Goal: Task Accomplishment & Management: Manage account settings

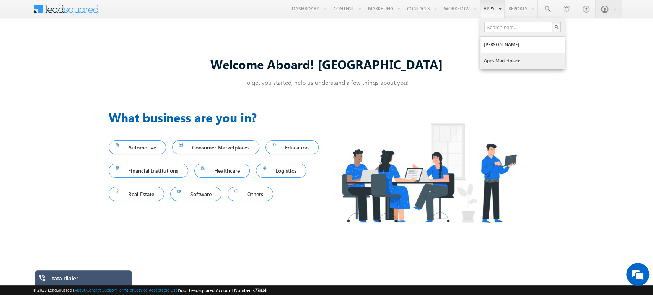
click at [506, 57] on link "Apps Marketplace" at bounding box center [522, 61] width 84 height 16
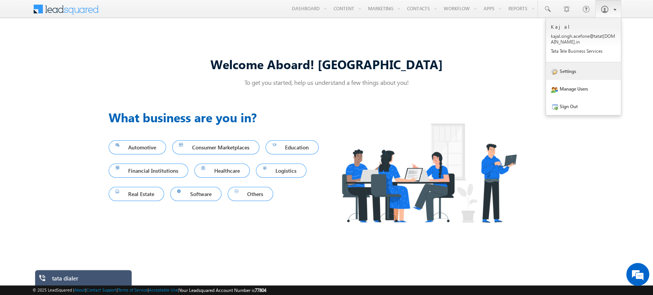
click at [575, 76] on link "Settings" at bounding box center [583, 71] width 75 height 18
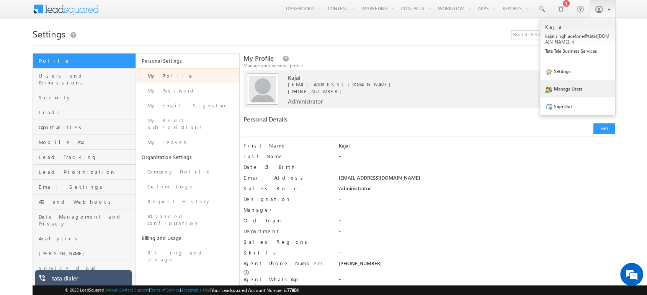
click at [585, 89] on link "Manage Users" at bounding box center [577, 89] width 75 height 18
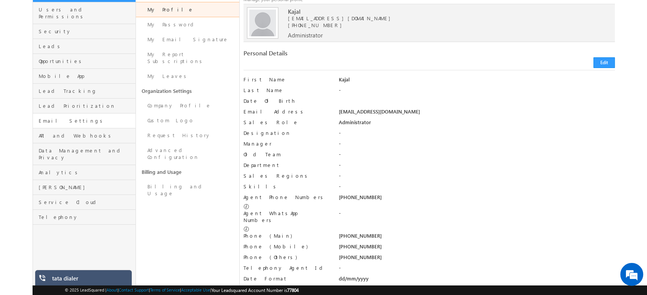
scroll to position [21, 0]
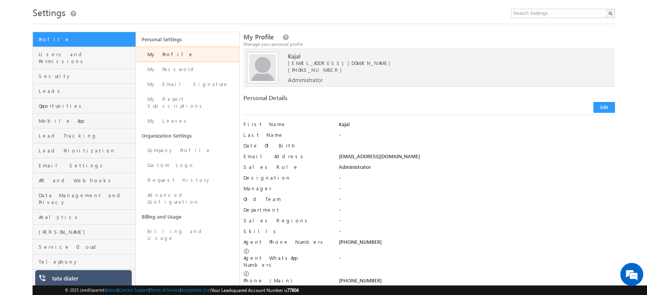
click at [74, 280] on div "tata dialer" at bounding box center [89, 280] width 74 height 11
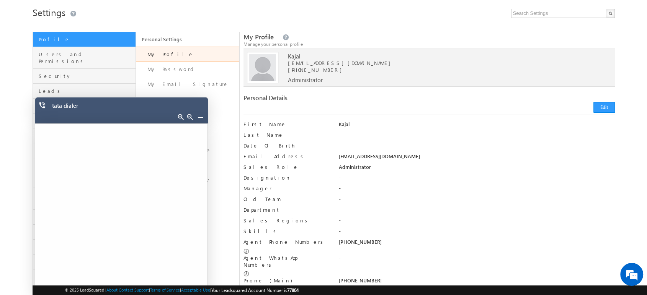
click at [199, 119] on link at bounding box center [200, 117] width 6 height 6
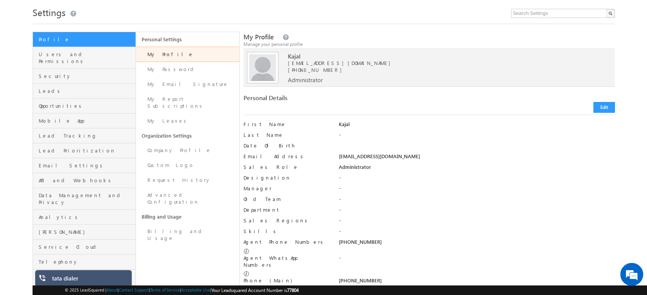
scroll to position [0, 0]
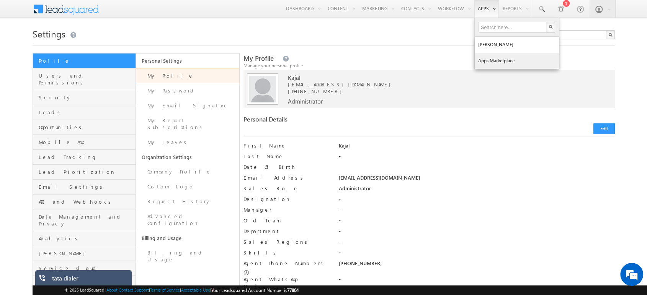
click at [499, 55] on link "Apps Marketplace" at bounding box center [516, 61] width 84 height 16
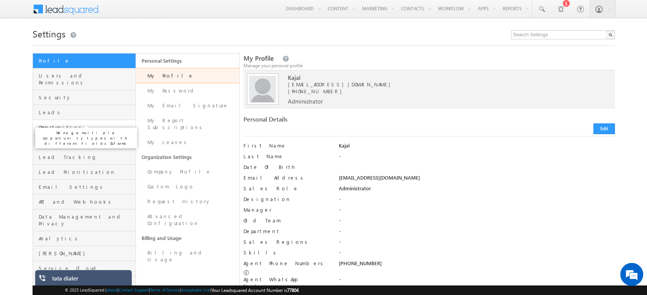
click at [92, 124] on span "Opportunities" at bounding box center [86, 127] width 95 height 7
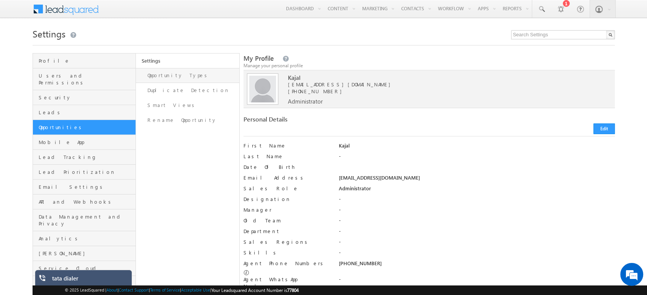
click at [195, 78] on link "Opportunity Types" at bounding box center [187, 75] width 103 height 15
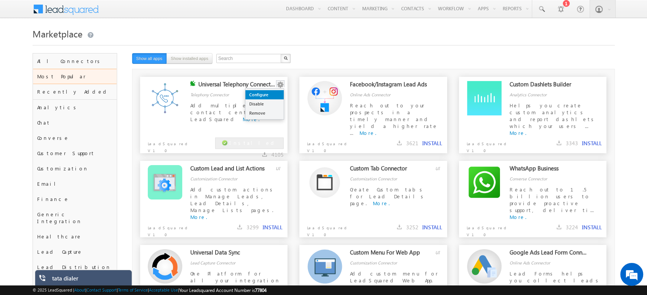
click at [272, 93] on link "Configure" at bounding box center [264, 94] width 38 height 9
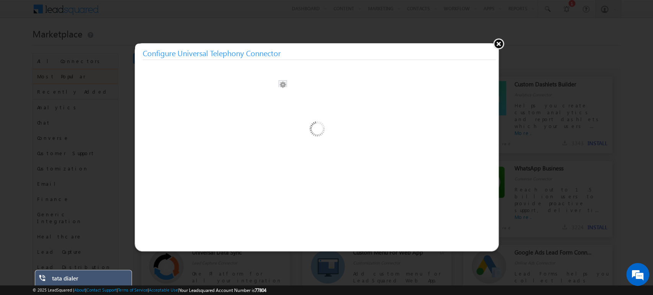
click at [272, 93] on div at bounding box center [316, 167] width 363 height 153
click at [499, 43] on button at bounding box center [498, 43] width 11 height 11
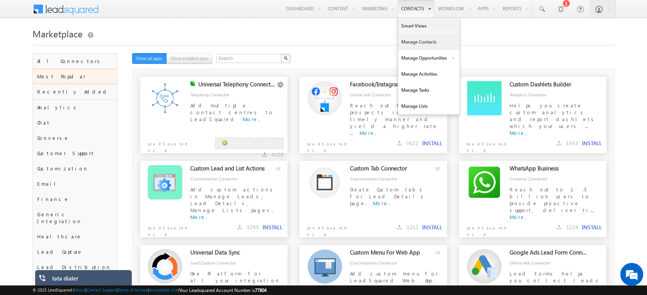
click at [420, 43] on link "Manage Contacts" at bounding box center [428, 42] width 61 height 16
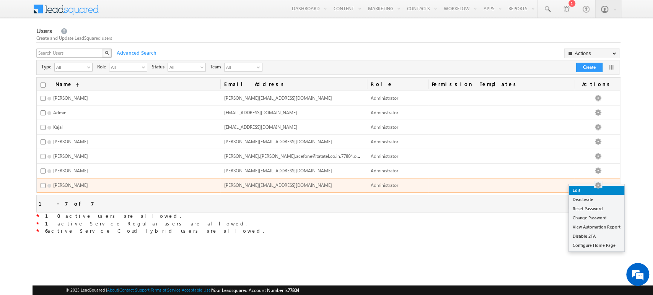
click at [586, 191] on link "Edit" at bounding box center [596, 190] width 55 height 9
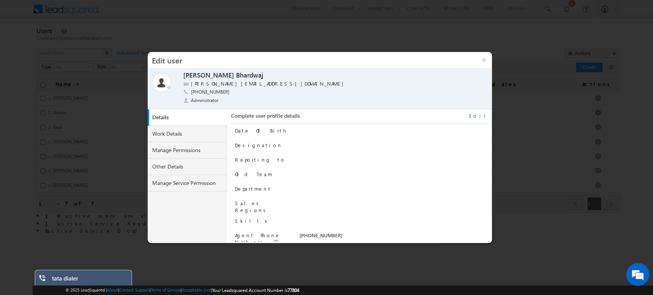
scroll to position [95, 0]
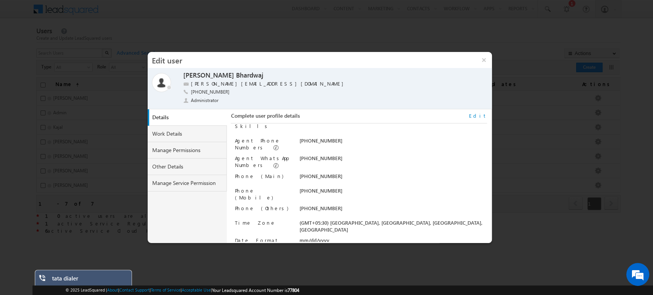
click at [485, 116] on link "Edit" at bounding box center [478, 115] width 18 height 7
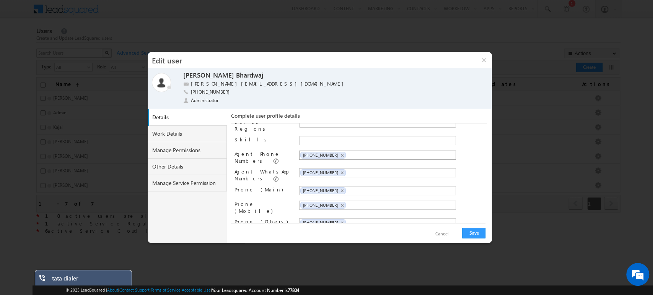
scroll to position [0, 0]
drag, startPoint x: 334, startPoint y: 153, endPoint x: 288, endPoint y: 151, distance: 45.5
click at [288, 151] on div "Agent Phone Numbers [PHONE_NUMBER] [PHONE_NUMBER] ×" at bounding box center [361, 158] width 252 height 14
copy div "[PHONE_NUMBER]"
click at [340, 152] on span "×" at bounding box center [341, 155] width 3 height 7
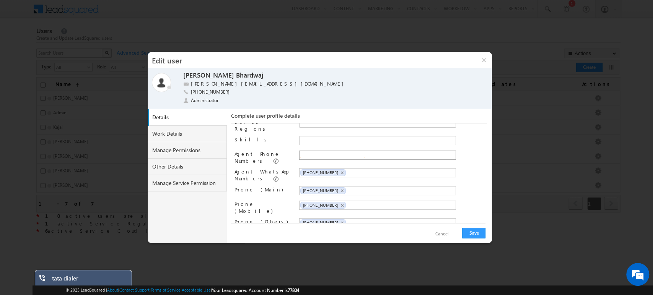
paste input "[PHONE_NUMBER]"
type input "[PHONE_NUMBER]"
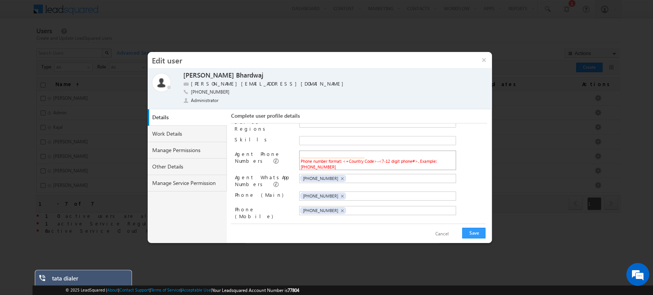
paste input "[PHONE_NUMBER]"
type input "[PHONE_NUMBER]"
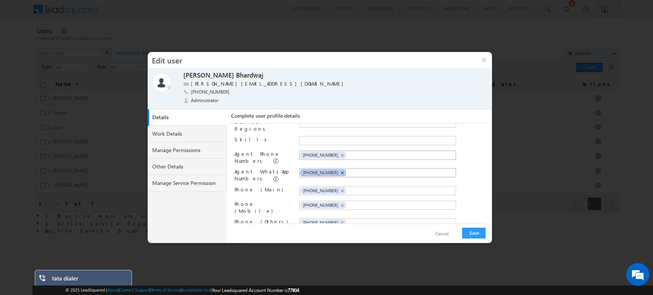
click at [340, 171] on span "×" at bounding box center [341, 173] width 3 height 7
paste input "[PHONE_NUMBER]"
type input "[PHONE_NUMBER]"
click at [340, 188] on span "×" at bounding box center [341, 191] width 3 height 7
paste input "[PHONE_NUMBER]"
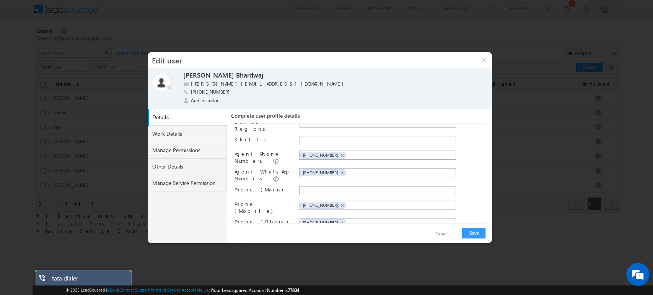
type input "[PHONE_NUMBER]"
click at [340, 202] on span "×" at bounding box center [341, 205] width 3 height 7
paste input "[PHONE_NUMBER]"
type input "[PHONE_NUMBER]"
click at [340, 220] on span "×" at bounding box center [341, 223] width 3 height 7
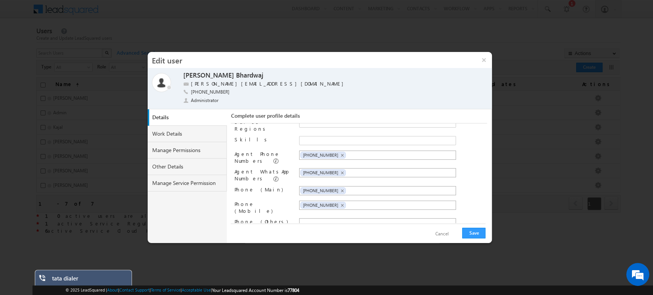
paste input "+91-9717556599"
type input "+91-9717556599"
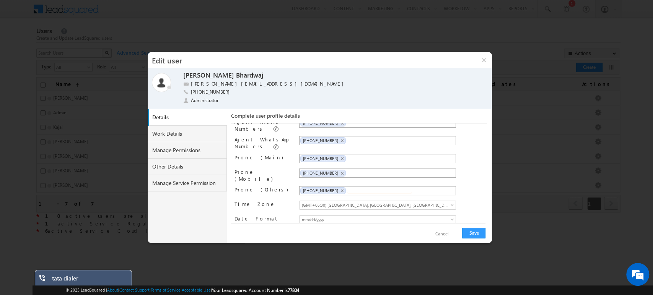
scroll to position [116, 0]
click at [475, 229] on button "Save" at bounding box center [473, 233] width 23 height 11
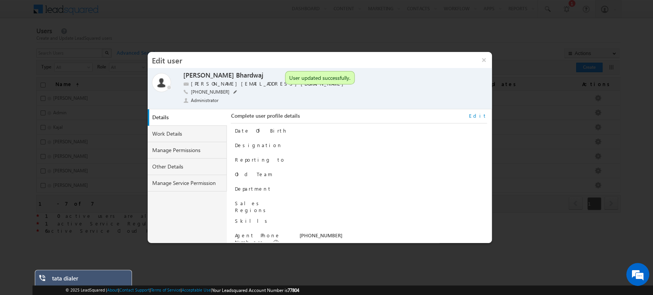
click at [233, 92] on span at bounding box center [235, 92] width 4 height 4
click at [249, 94] on input "+91-9355841513" at bounding box center [239, 92] width 96 height 7
paste input "+91-9717556599"
type input "+91-9717556599"
click at [288, 91] on span at bounding box center [290, 93] width 7 height 6
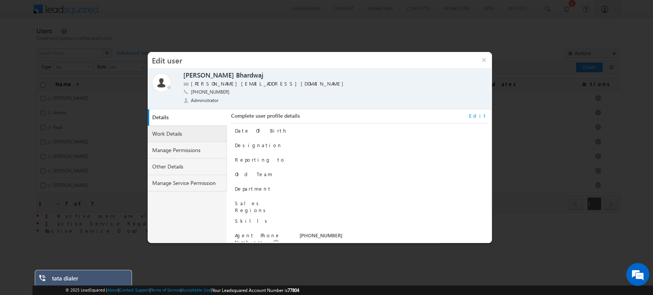
click at [182, 137] on link "Work Details" at bounding box center [188, 134] width 80 height 16
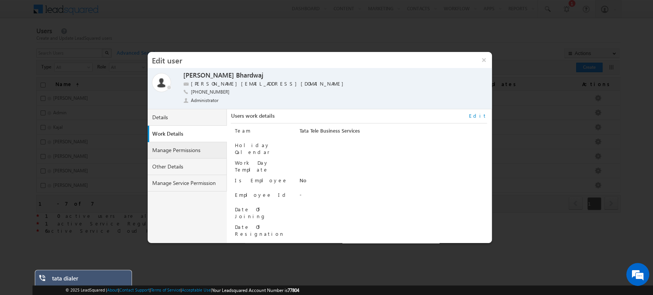
click at [192, 153] on link "Manage Permissions" at bounding box center [188, 150] width 80 height 16
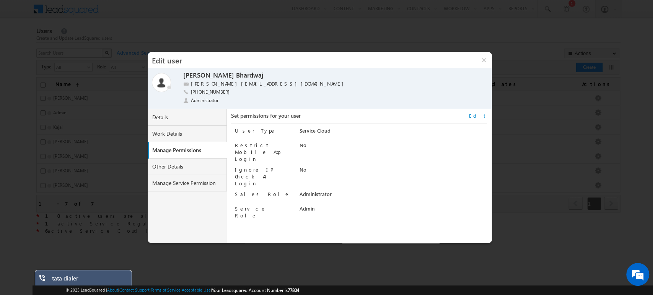
click at [485, 114] on link "Edit" at bounding box center [478, 115] width 18 height 7
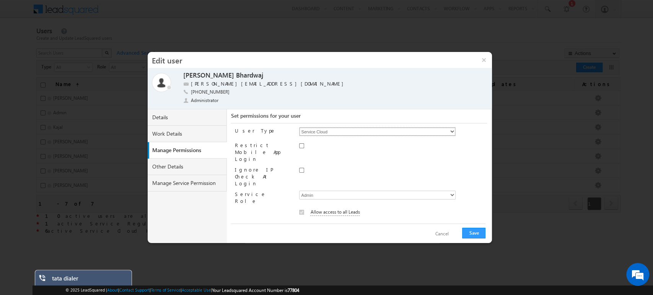
click at [367, 129] on select "Regular Service Cloud Sales + Service" at bounding box center [377, 131] width 156 height 9
select select "9"
click at [299, 127] on select "Regular Service Cloud Sales + Service" at bounding box center [377, 131] width 156 height 9
click at [474, 228] on button "Save" at bounding box center [473, 233] width 23 height 11
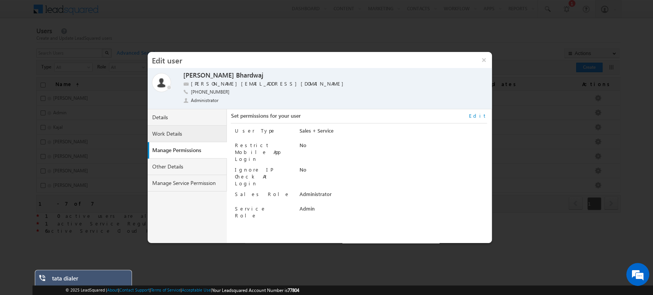
click at [192, 133] on link "Work Details" at bounding box center [188, 134] width 80 height 16
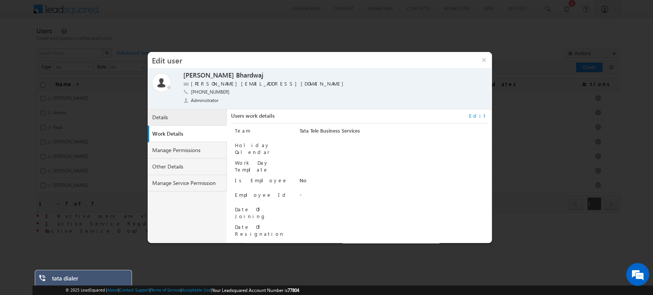
click at [184, 118] on link "Details" at bounding box center [188, 117] width 80 height 16
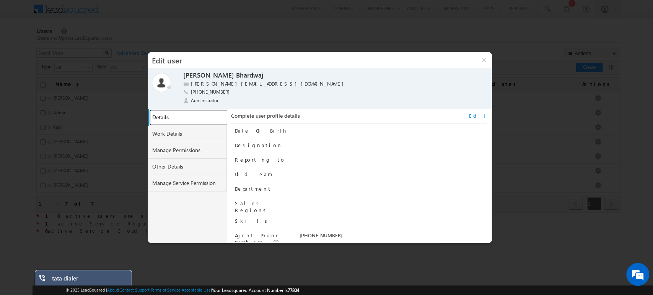
scroll to position [95, 0]
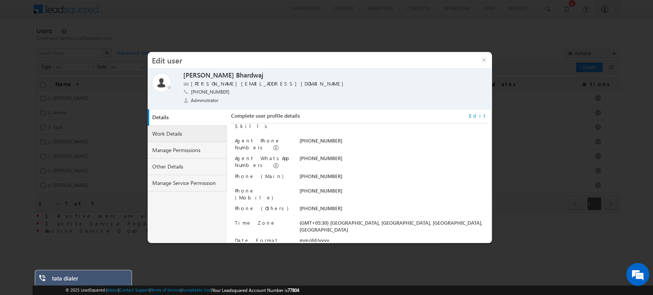
click at [186, 137] on link "Work Details" at bounding box center [188, 134] width 80 height 16
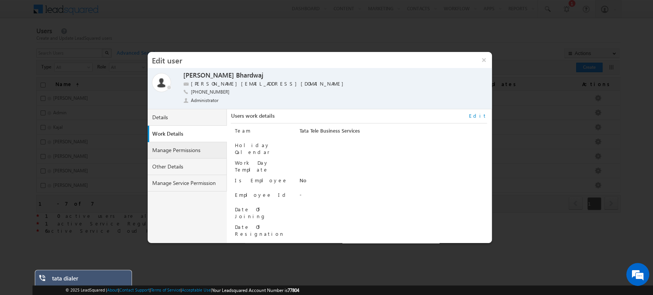
click at [178, 149] on link "Manage Permissions" at bounding box center [188, 150] width 80 height 16
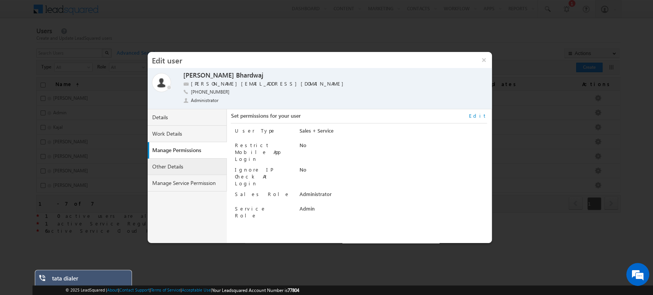
click at [185, 168] on link "Other Details" at bounding box center [188, 167] width 80 height 16
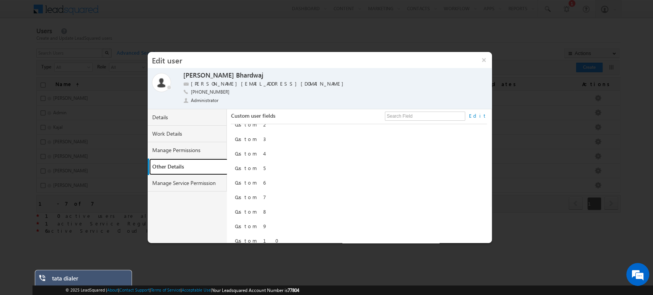
scroll to position [0, 0]
click at [187, 181] on link "Manage Service Permission" at bounding box center [188, 183] width 80 height 16
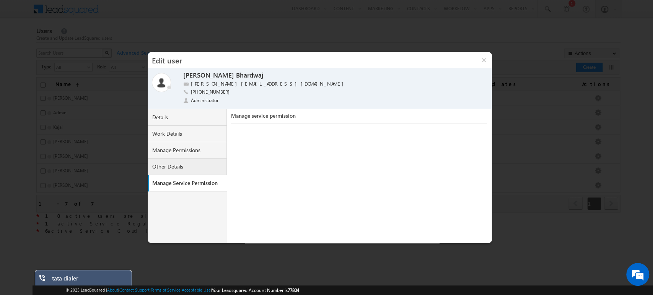
click at [183, 164] on link "Other Details" at bounding box center [188, 167] width 80 height 16
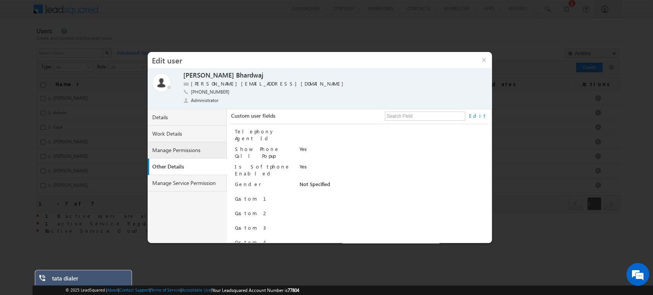
click at [197, 153] on link "Manage Permissions" at bounding box center [188, 150] width 80 height 16
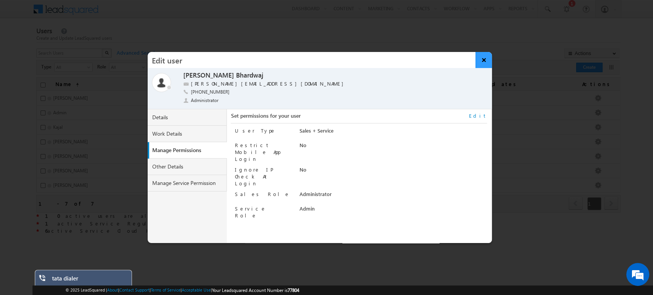
click at [486, 57] on button "×" at bounding box center [484, 60] width 16 height 16
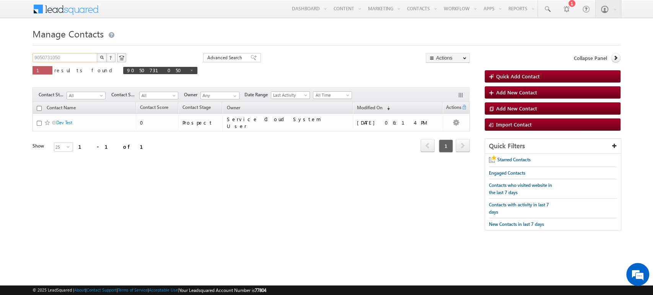
click at [78, 55] on input "9050731050" at bounding box center [65, 57] width 65 height 9
type input "Search Contacts"
click at [190, 69] on span at bounding box center [192, 70] width 4 height 4
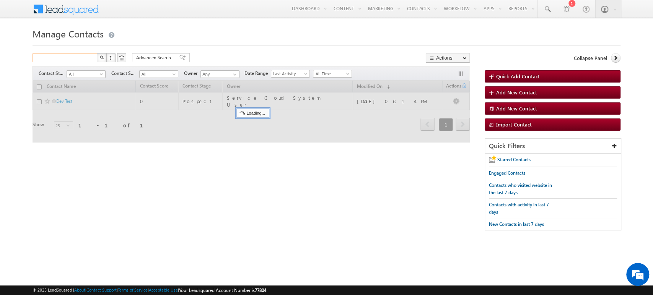
click at [50, 59] on input "text" at bounding box center [65, 57] width 65 height 9
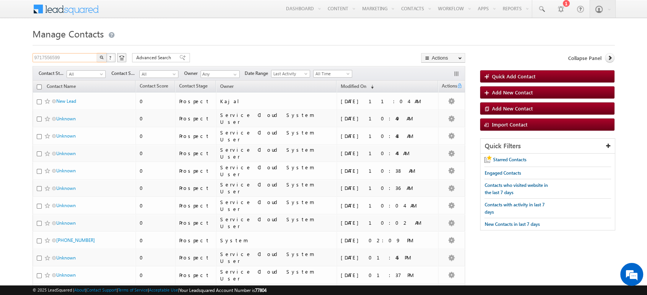
type input "9717556599"
click at [97, 53] on button "button" at bounding box center [102, 57] width 10 height 9
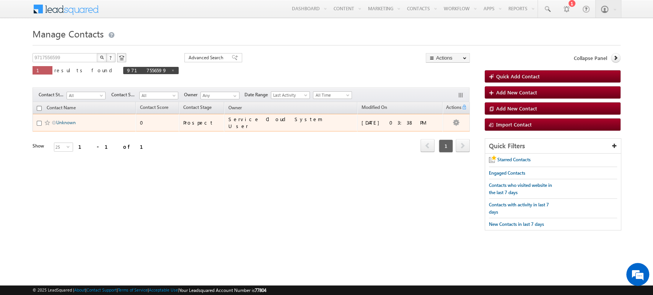
click at [68, 123] on link "Unknown" at bounding box center [66, 123] width 20 height 6
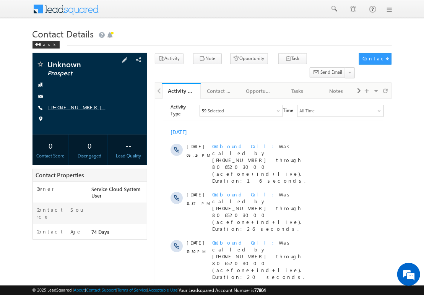
click at [76, 106] on link "[PHONE_NUMBER]" at bounding box center [77, 107] width 58 height 7
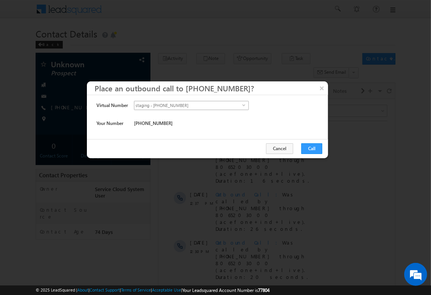
click at [192, 106] on span "staging - [PHONE_NUMBER]" at bounding box center [188, 105] width 108 height 8
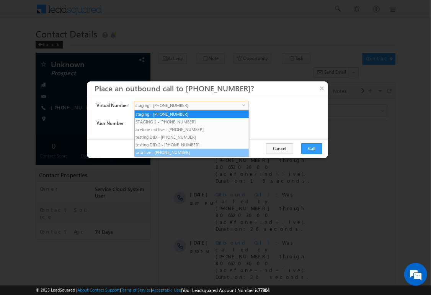
click at [180, 153] on li "tata live - [PHONE_NUMBER]" at bounding box center [192, 153] width 114 height 8
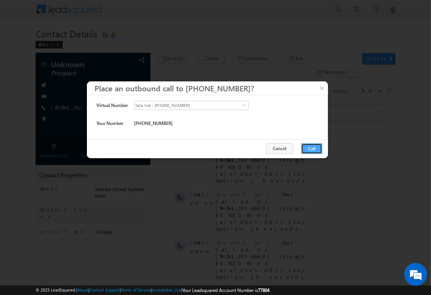
click at [313, 152] on button "Call" at bounding box center [311, 148] width 21 height 11
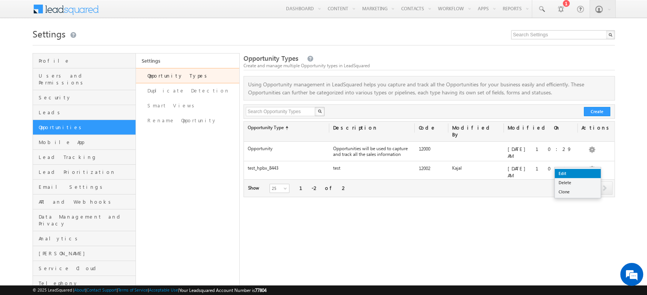
click at [567, 175] on link "Edit" at bounding box center [577, 173] width 46 height 9
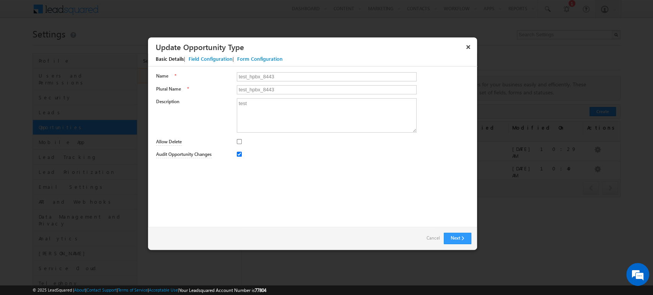
click at [201, 62] on div "Field Configuration" at bounding box center [211, 58] width 44 height 7
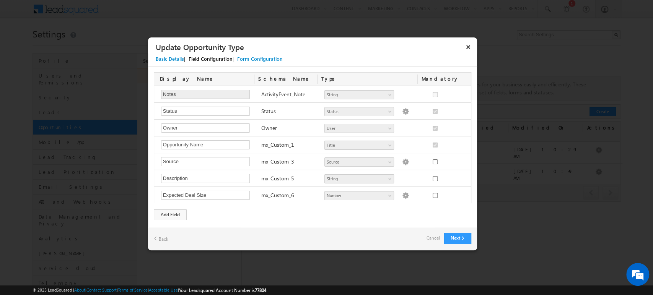
click at [263, 60] on div "Form Configuration" at bounding box center [260, 58] width 46 height 7
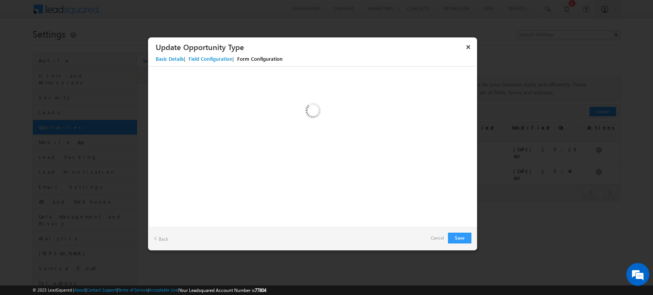
click at [211, 60] on div "Field Configuration" at bounding box center [211, 58] width 44 height 7
click at [464, 236] on button "Save" at bounding box center [459, 238] width 23 height 11
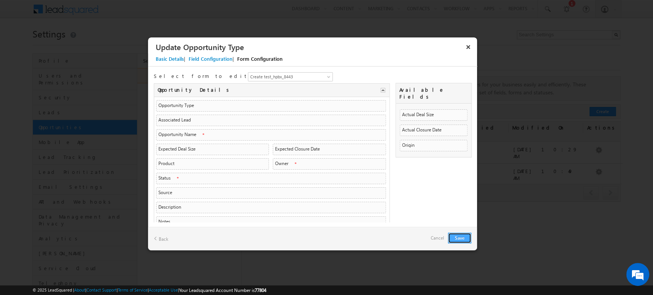
click at [464, 236] on button "Save" at bounding box center [459, 238] width 23 height 11
